Goal: Task Accomplishment & Management: Use online tool/utility

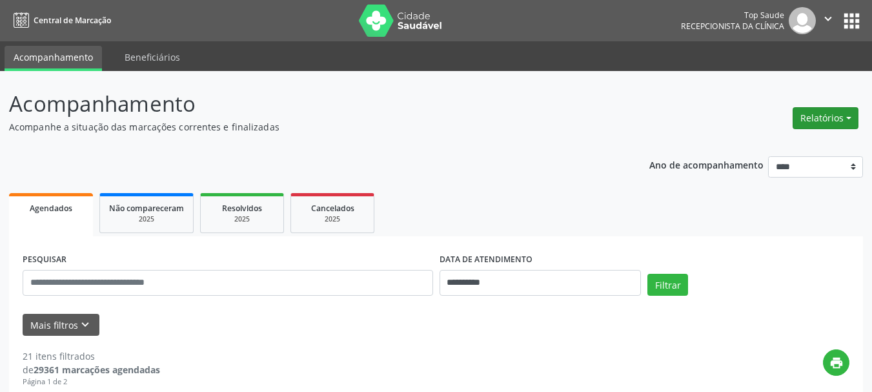
click at [826, 116] on button "Relatórios" at bounding box center [826, 118] width 66 height 22
click at [809, 144] on link "Agendamentos" at bounding box center [788, 146] width 139 height 18
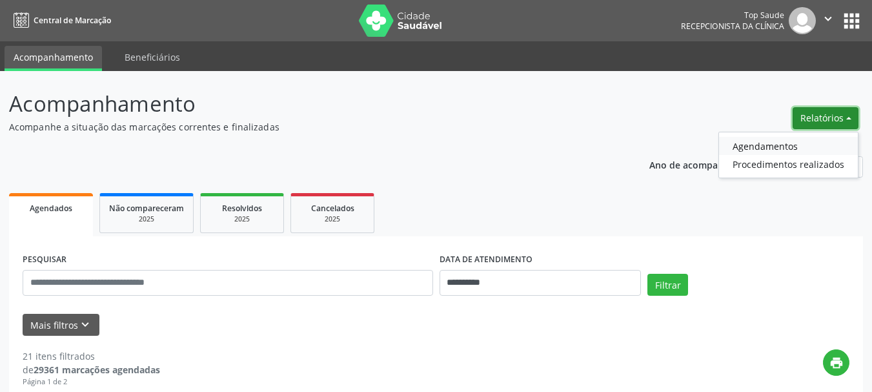
select select "*"
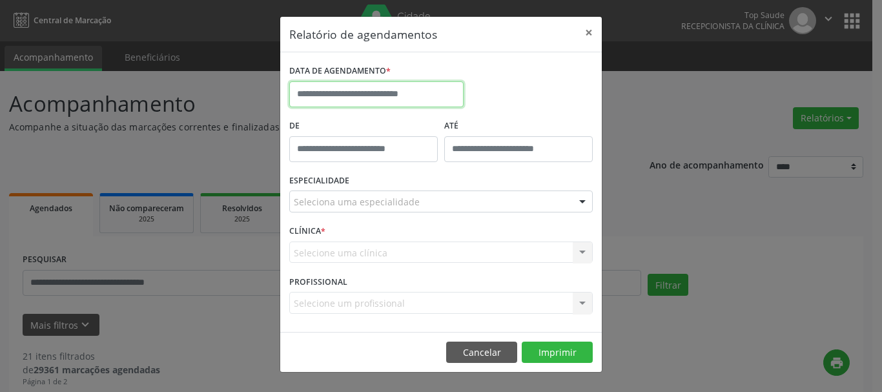
click at [361, 86] on input "text" at bounding box center [376, 94] width 174 height 26
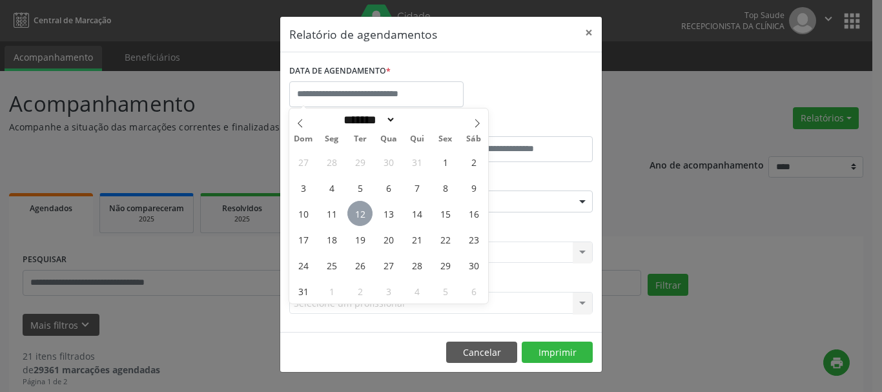
click at [360, 218] on span "12" at bounding box center [359, 213] width 25 height 25
type input "**********"
click at [360, 218] on span "12" at bounding box center [359, 213] width 25 height 25
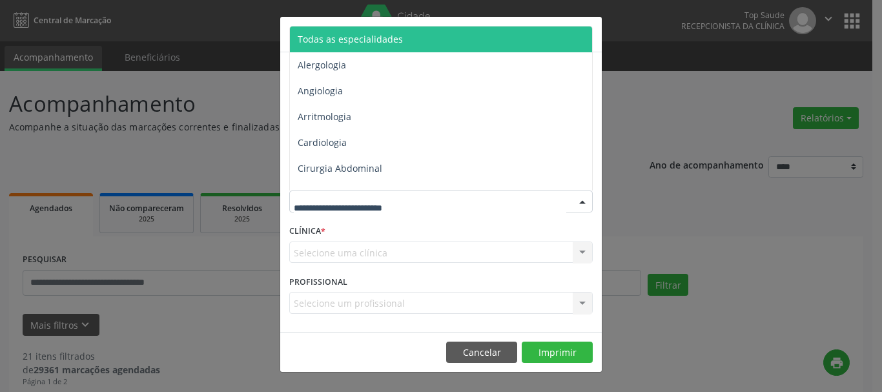
click at [352, 28] on span "Todas as especialidades" at bounding box center [442, 39] width 304 height 26
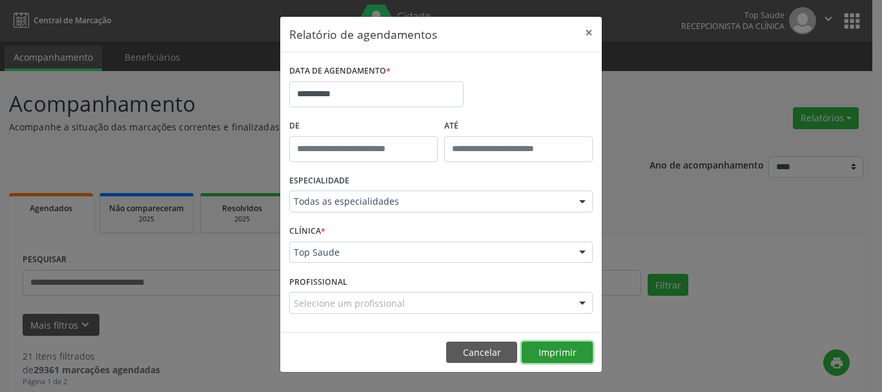
click at [562, 358] on button "Imprimir" at bounding box center [557, 352] width 71 height 22
